Goal: Task Accomplishment & Management: Manage account settings

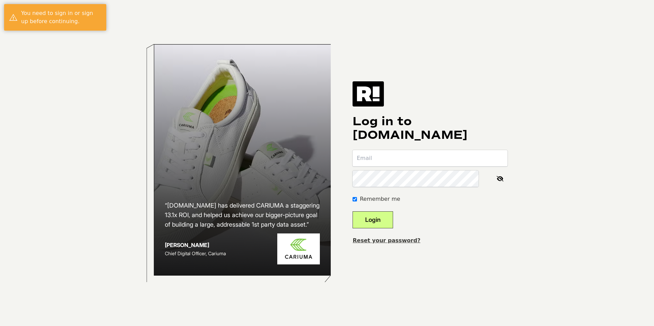
click at [422, 154] on input "email" at bounding box center [429, 158] width 155 height 16
click at [486, 240] on div "Reset your password?" at bounding box center [429, 241] width 155 height 8
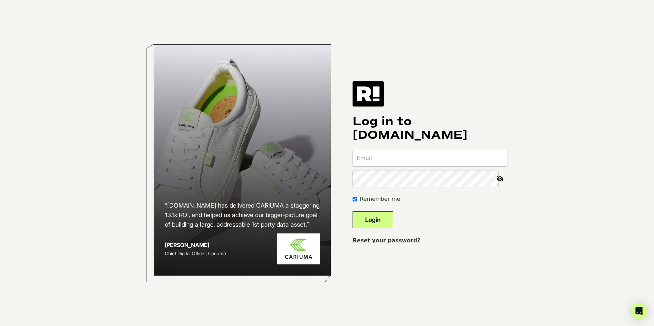
click at [384, 162] on input "email" at bounding box center [429, 158] width 155 height 16
type input "april"
click at [388, 239] on link "Reset your password?" at bounding box center [386, 240] width 68 height 6
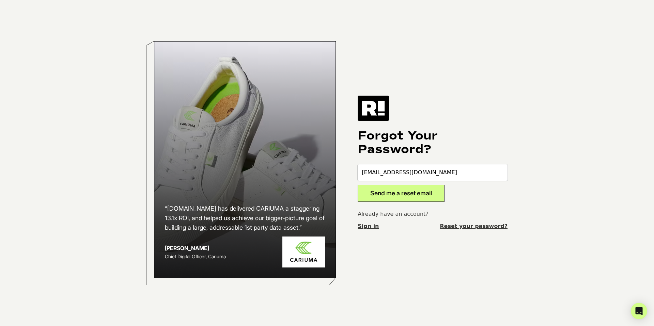
type input "april@flair.co"
click at [416, 192] on button "Send me a reset email" at bounding box center [401, 193] width 87 height 17
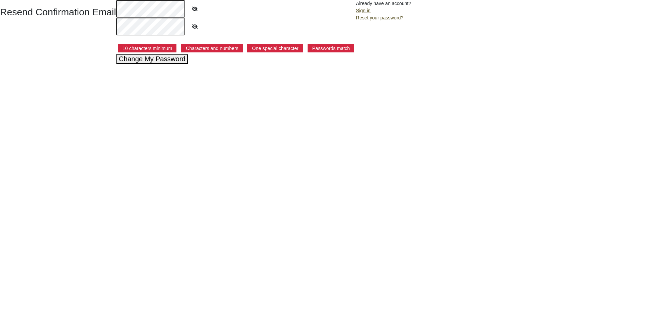
click at [168, 60] on button "Change My Password" at bounding box center [152, 59] width 72 height 10
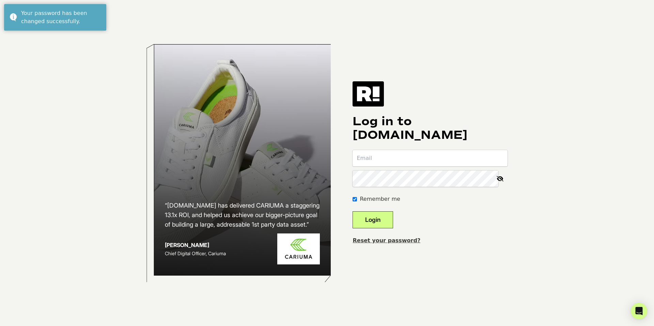
type input "[EMAIL_ADDRESS][DOMAIN_NAME]"
click at [383, 222] on button "Login" at bounding box center [372, 219] width 41 height 17
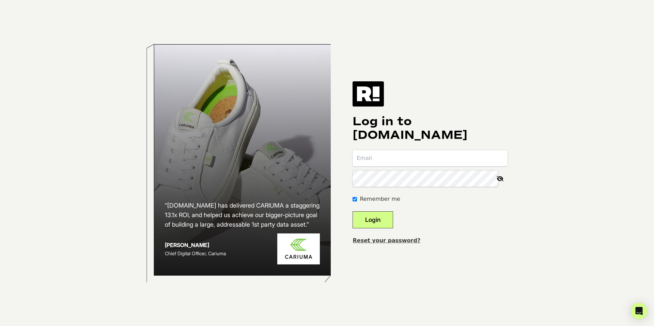
type input "[EMAIL_ADDRESS][DOMAIN_NAME]"
click at [418, 160] on input "[EMAIL_ADDRESS][DOMAIN_NAME]" at bounding box center [429, 158] width 155 height 16
click at [379, 217] on button "Login" at bounding box center [372, 219] width 41 height 17
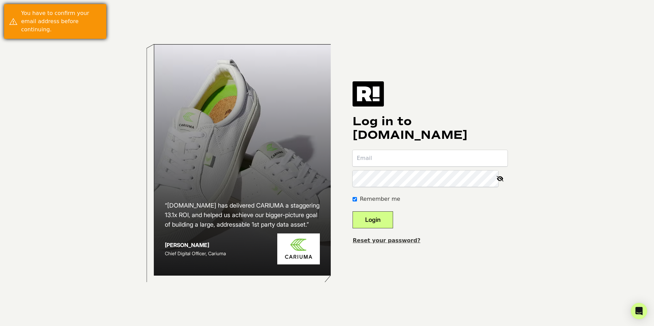
type input "[EMAIL_ADDRESS][DOMAIN_NAME]"
click at [71, 26] on div "You have to confirm your email address before continuing." at bounding box center [55, 21] width 102 height 35
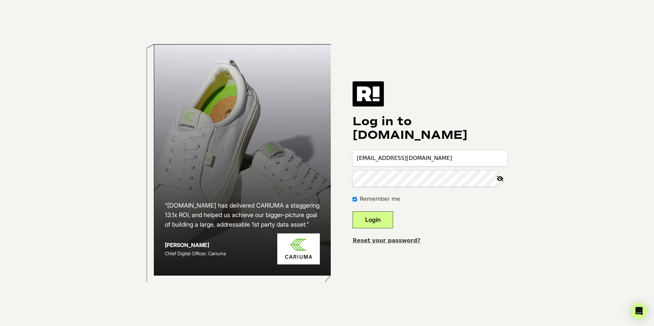
click at [382, 224] on button "Login" at bounding box center [372, 219] width 41 height 17
type input "[EMAIL_ADDRESS][DOMAIN_NAME]"
click at [374, 224] on button "Login" at bounding box center [372, 219] width 41 height 17
type input "[EMAIL_ADDRESS][DOMAIN_NAME]"
click at [380, 228] on button "Login" at bounding box center [372, 219] width 41 height 17
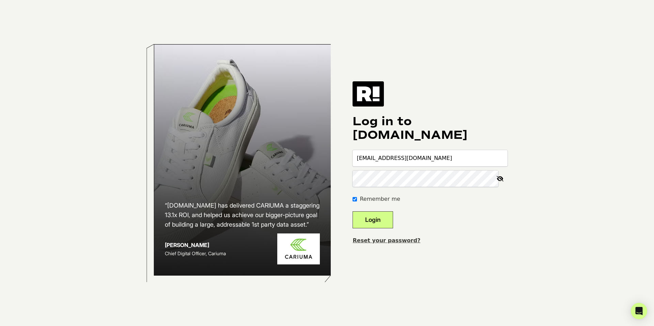
click at [378, 220] on button "Login" at bounding box center [372, 219] width 41 height 17
